Goal: Task Accomplishment & Management: Manage account settings

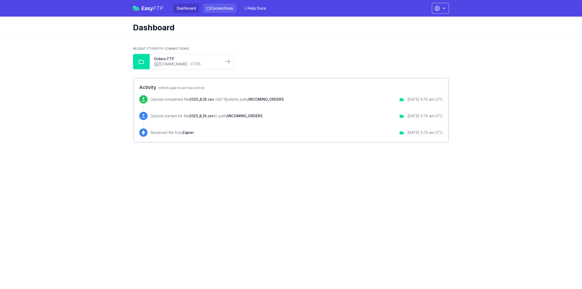
click at [220, 9] on link "Connections" at bounding box center [219, 8] width 33 height 9
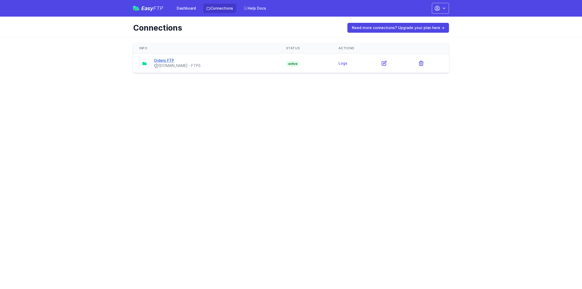
click at [170, 60] on link "Orders FTP" at bounding box center [164, 60] width 20 height 4
